Goal: Transaction & Acquisition: Obtain resource

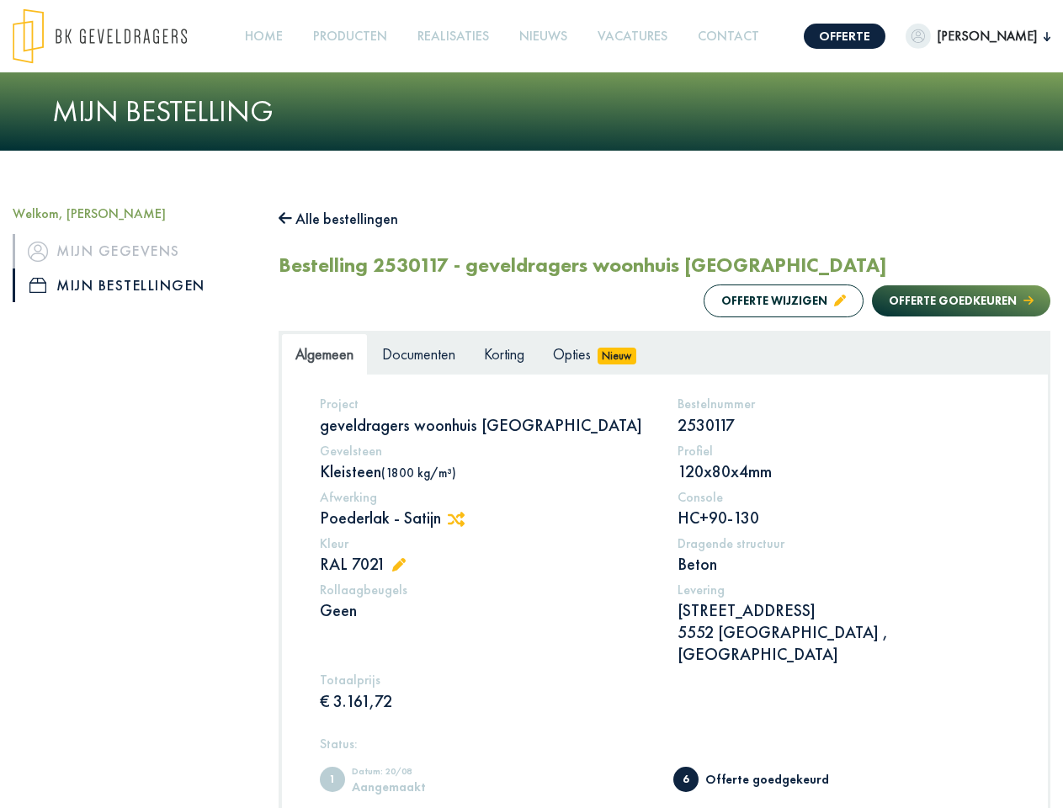
click at [116, 36] on img at bounding box center [100, 36] width 174 height 56
click at [885, 36] on link "Offerte" at bounding box center [844, 36] width 82 height 25
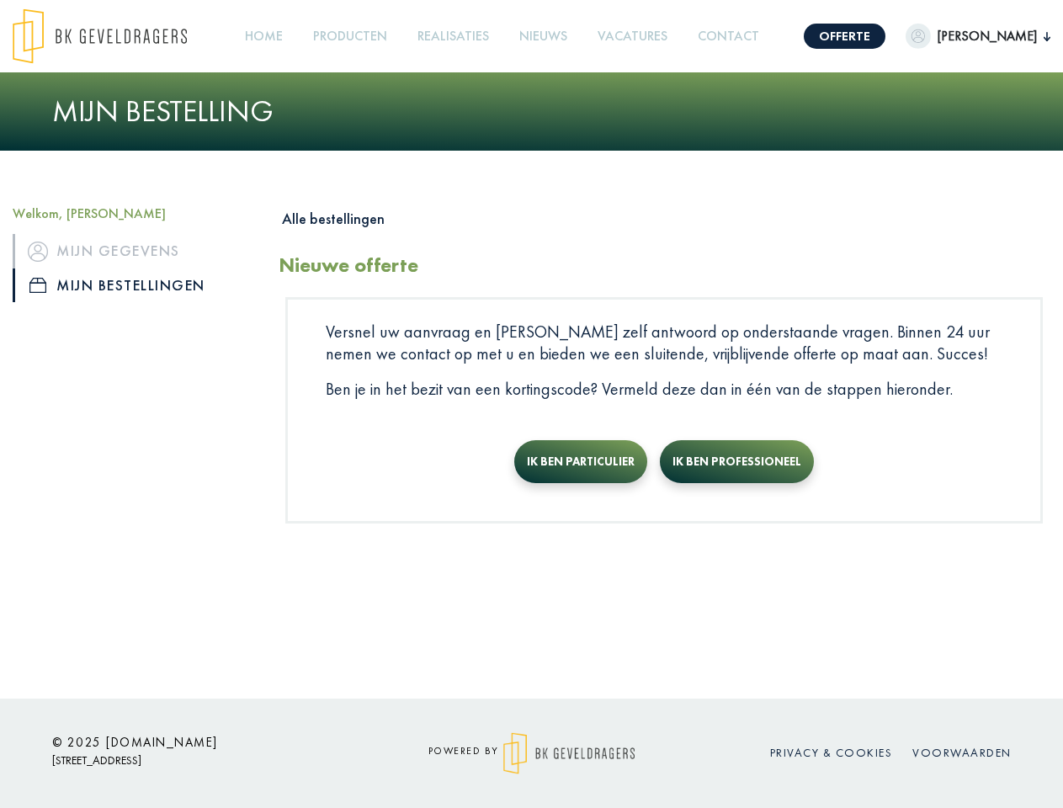
click at [930, 36] on img "button" at bounding box center [917, 36] width 25 height 25
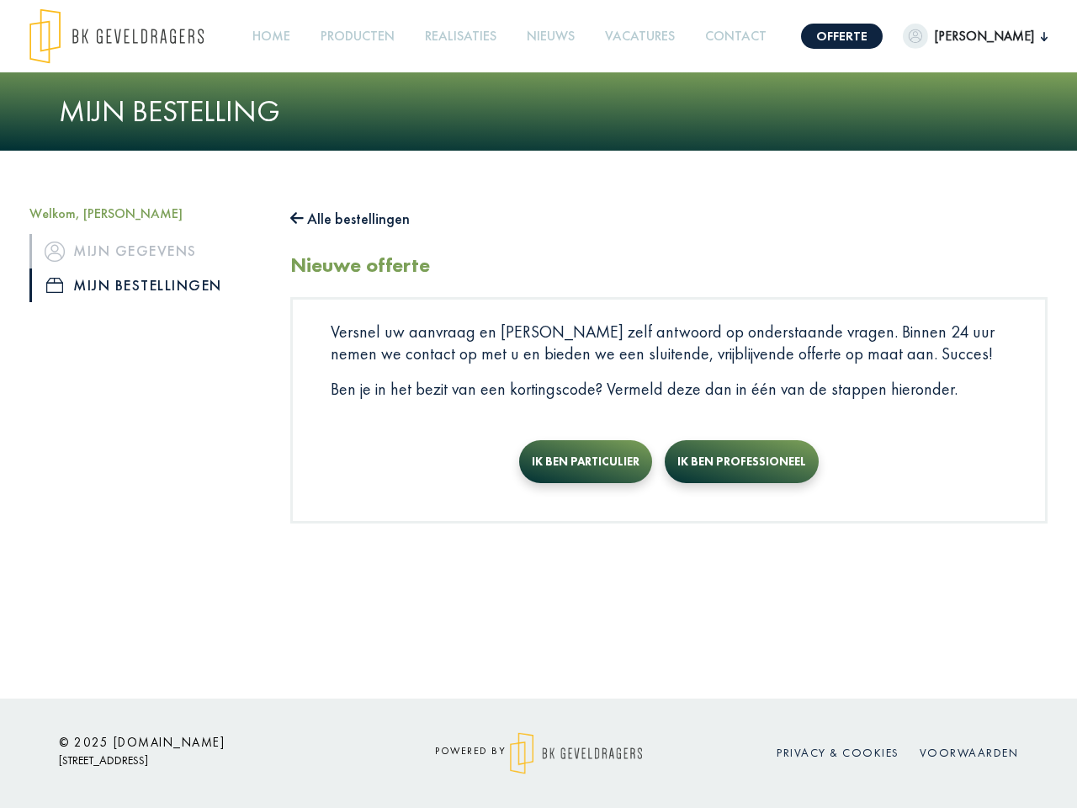
click at [390, 36] on link "Producten +" at bounding box center [357, 37] width 87 height 38
click at [347, 219] on button "Alle bestellingen" at bounding box center [349, 218] width 119 height 27
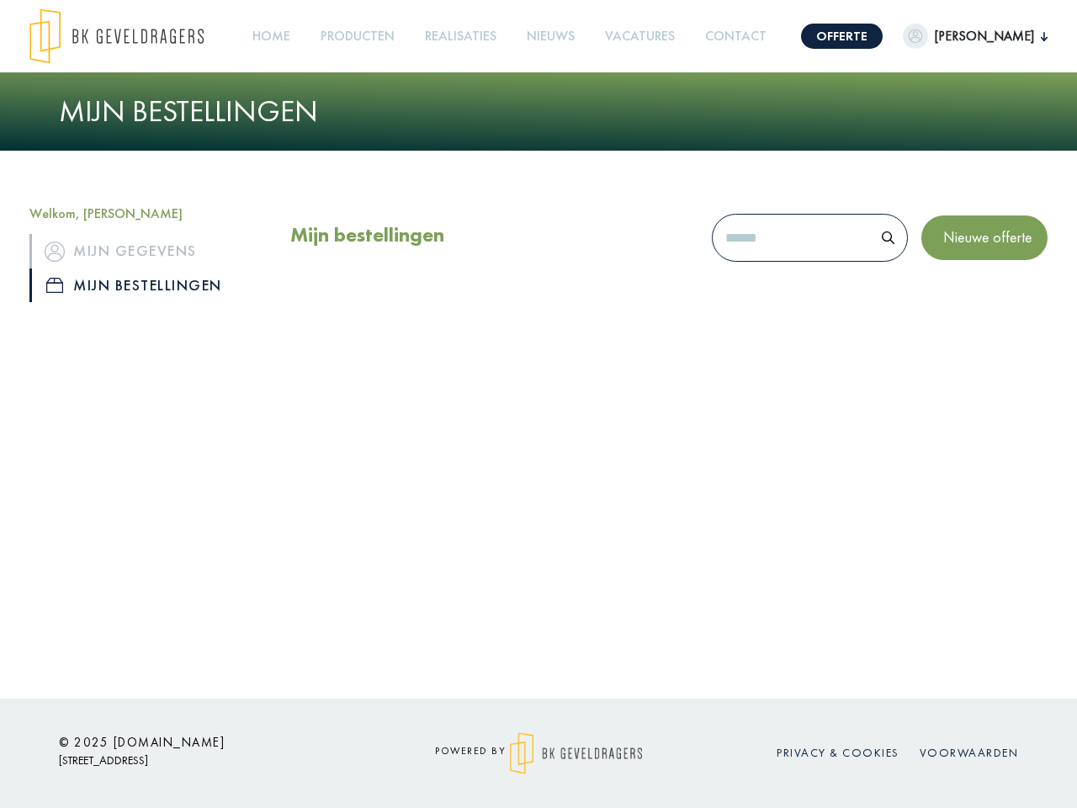
click at [766, 300] on div "Mijn bestellingen Nieuwe offerte" at bounding box center [669, 263] width 782 height 117
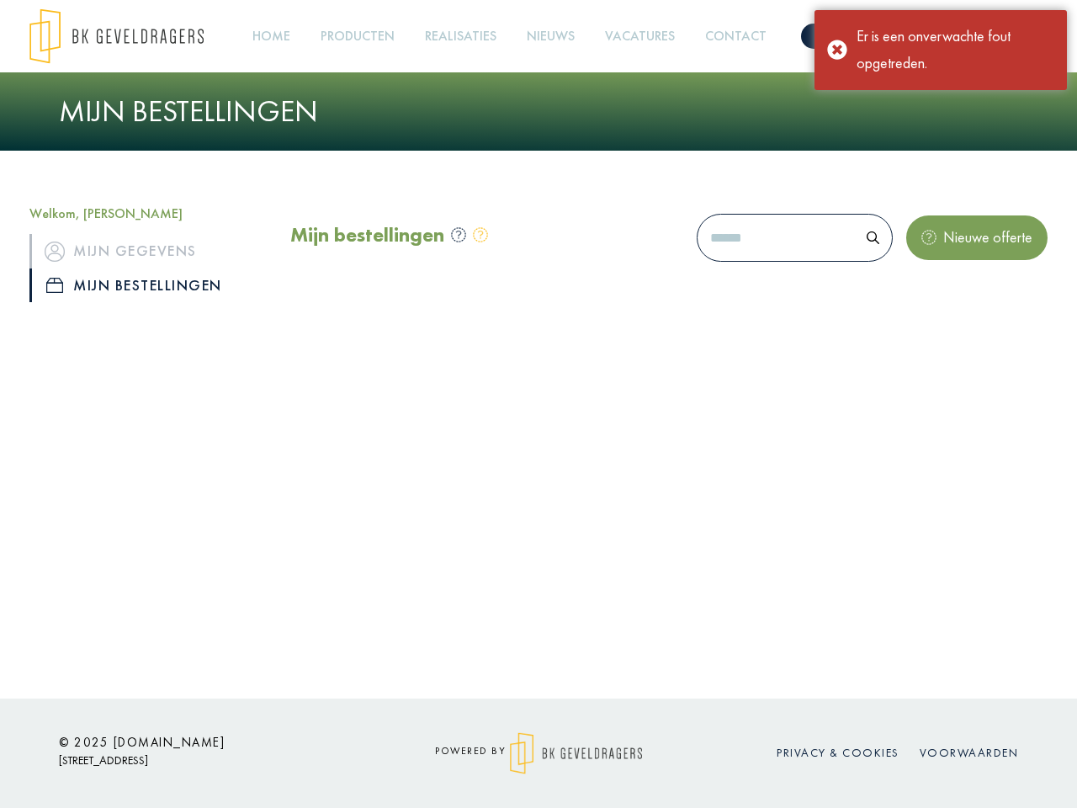
click at [944, 300] on div "Mijn bestellingen Nieuwe offerte" at bounding box center [669, 263] width 782 height 117
click at [462, 519] on div "Offerte [PERSON_NAME], [PERSON_NAME] gegevens Mijn bestellingen Afmelden Home P…" at bounding box center [538, 349] width 1077 height 698
click at [403, 565] on div "Offerte [PERSON_NAME], [PERSON_NAME] gegevens Mijn bestellingen Afmelden Home P…" at bounding box center [538, 349] width 1077 height 698
